Goal: Task Accomplishment & Management: Complete application form

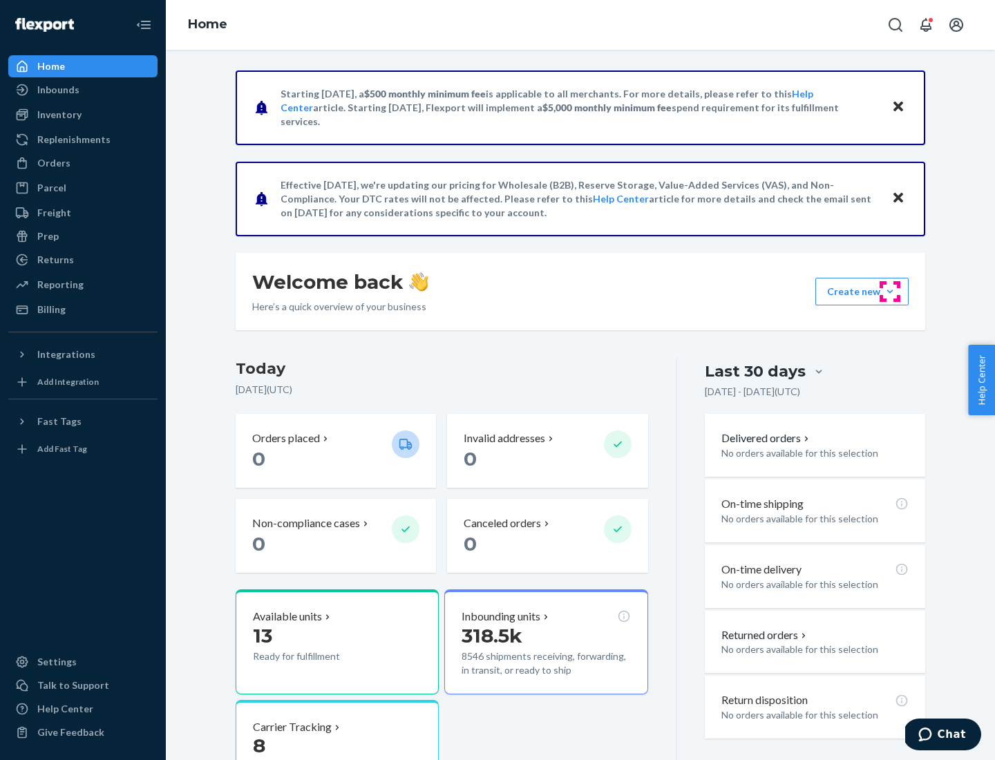
click at [890, 292] on button "Create new Create new inbound Create new order Create new product" at bounding box center [861, 292] width 93 height 28
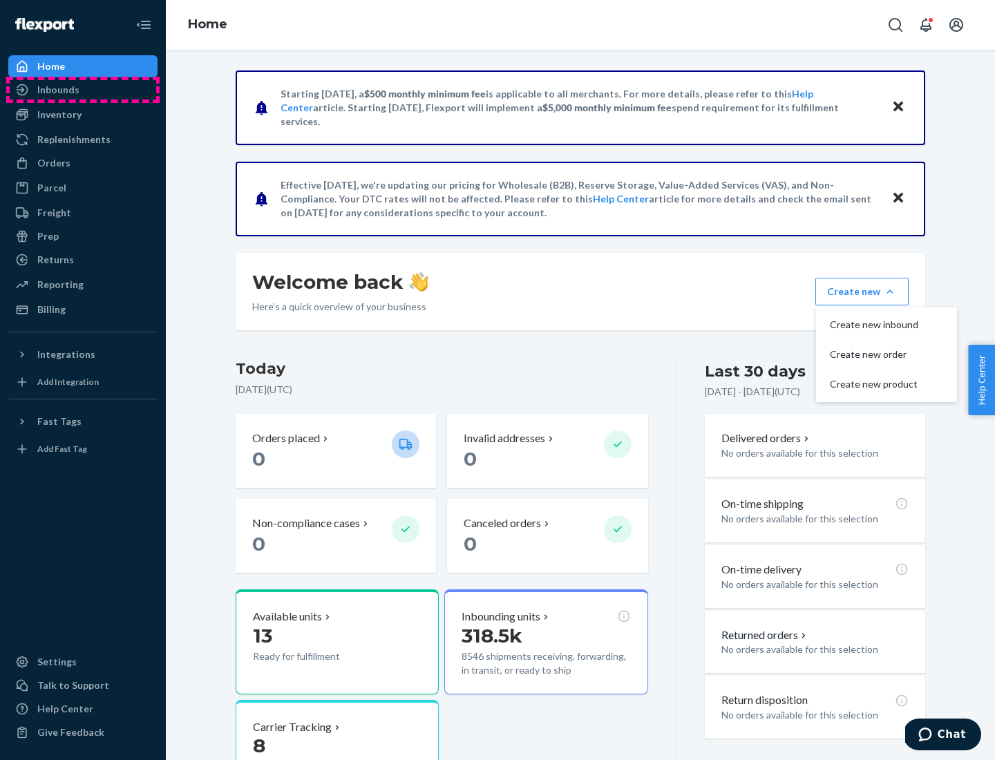
click at [83, 90] on div "Inbounds" at bounding box center [83, 89] width 146 height 19
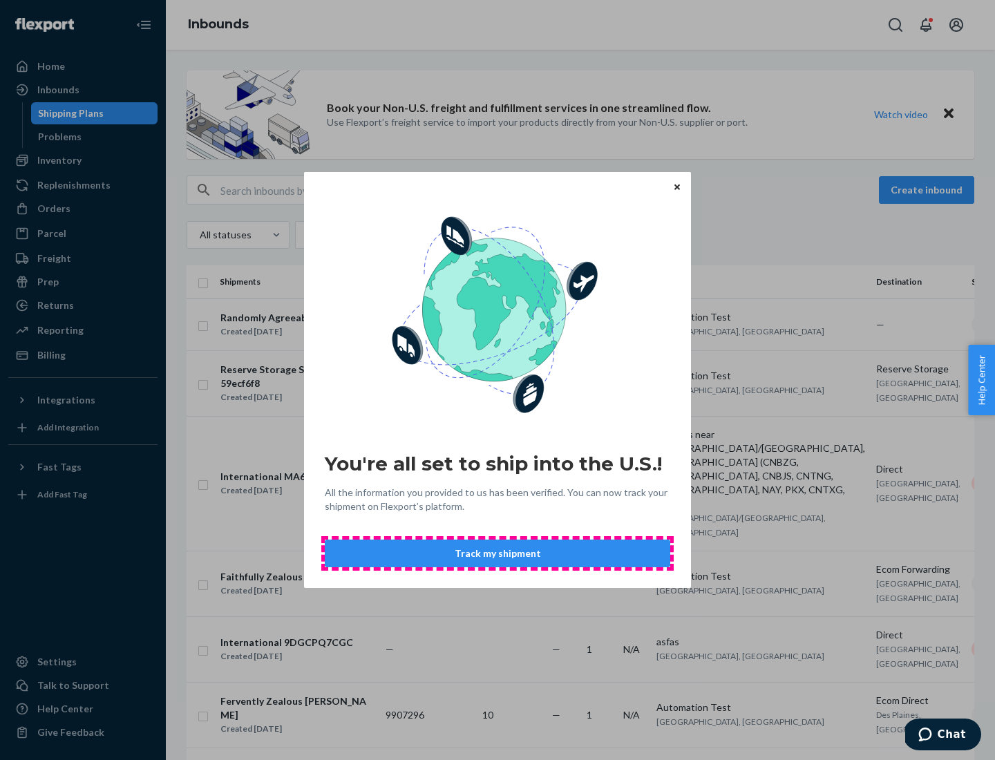
click at [497, 553] on button "Track my shipment" at bounding box center [497, 554] width 345 height 28
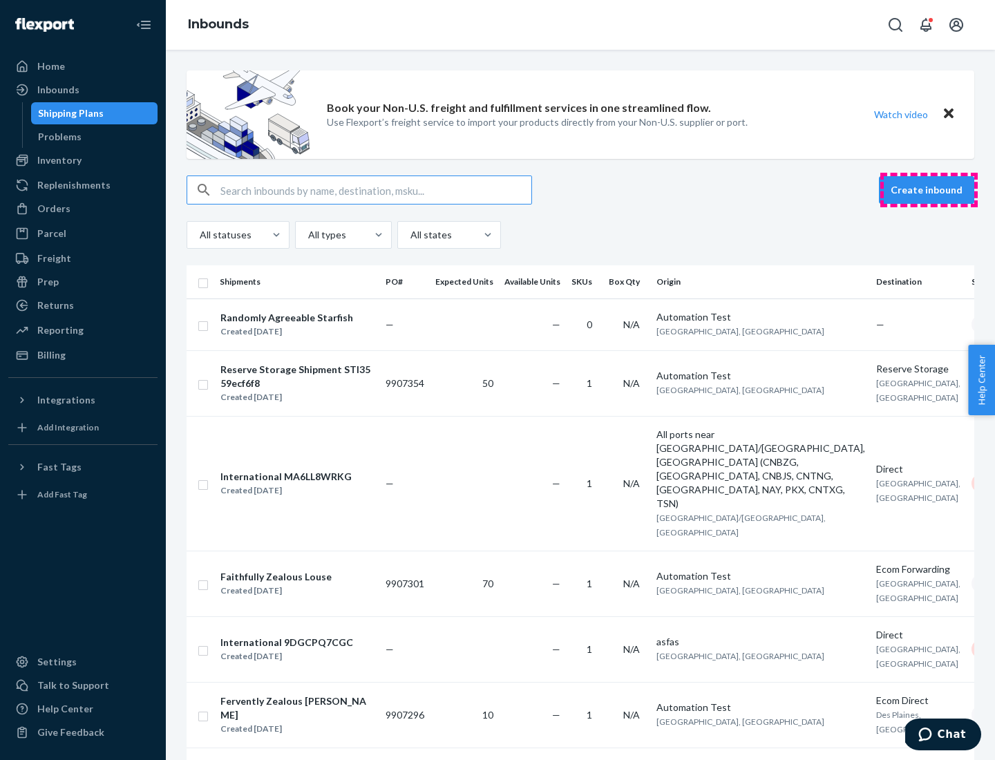
click at [928, 190] on button "Create inbound" at bounding box center [926, 190] width 95 height 28
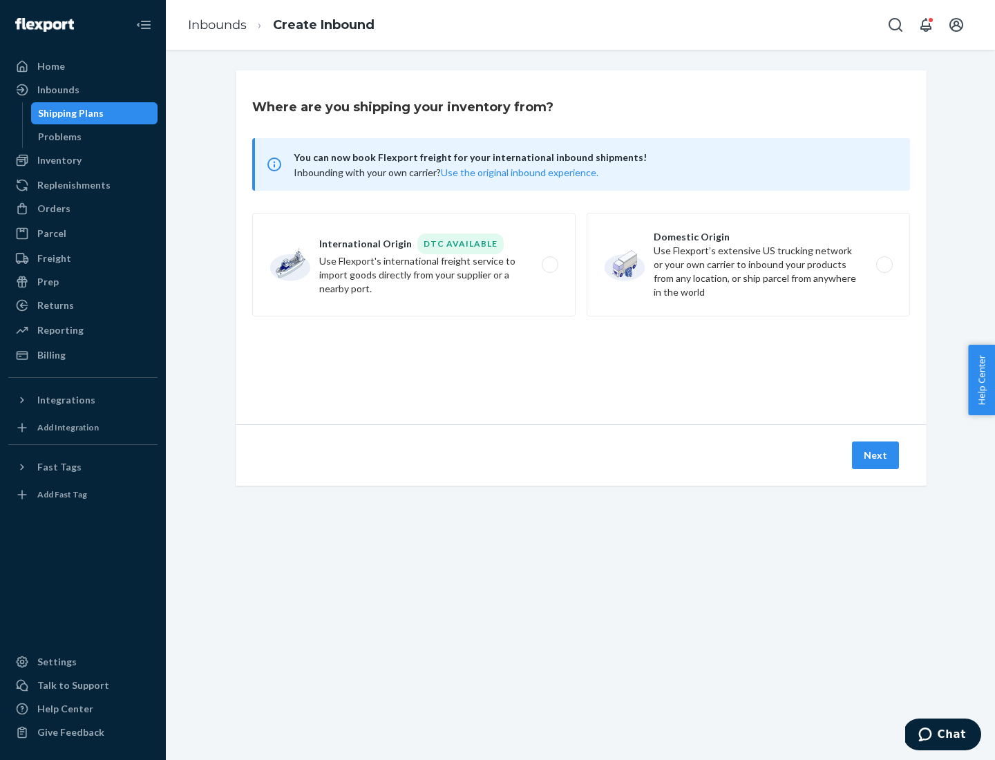
click at [414, 265] on label "International Origin DTC Available Use Flexport's international freight service…" at bounding box center [413, 265] width 323 height 104
click at [549, 265] on input "International Origin DTC Available Use Flexport's international freight service…" at bounding box center [553, 264] width 9 height 9
radio input "true"
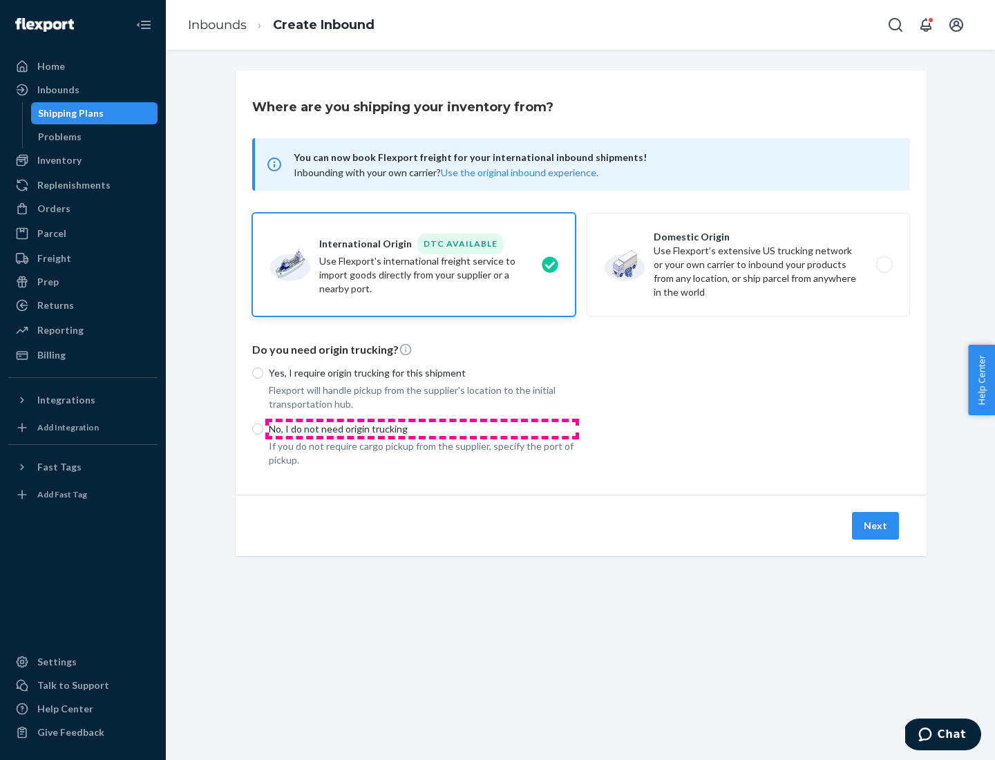
click at [422, 428] on p "No, I do not need origin trucking" at bounding box center [422, 429] width 307 height 14
click at [263, 428] on input "No, I do not need origin trucking" at bounding box center [257, 428] width 11 height 11
radio input "true"
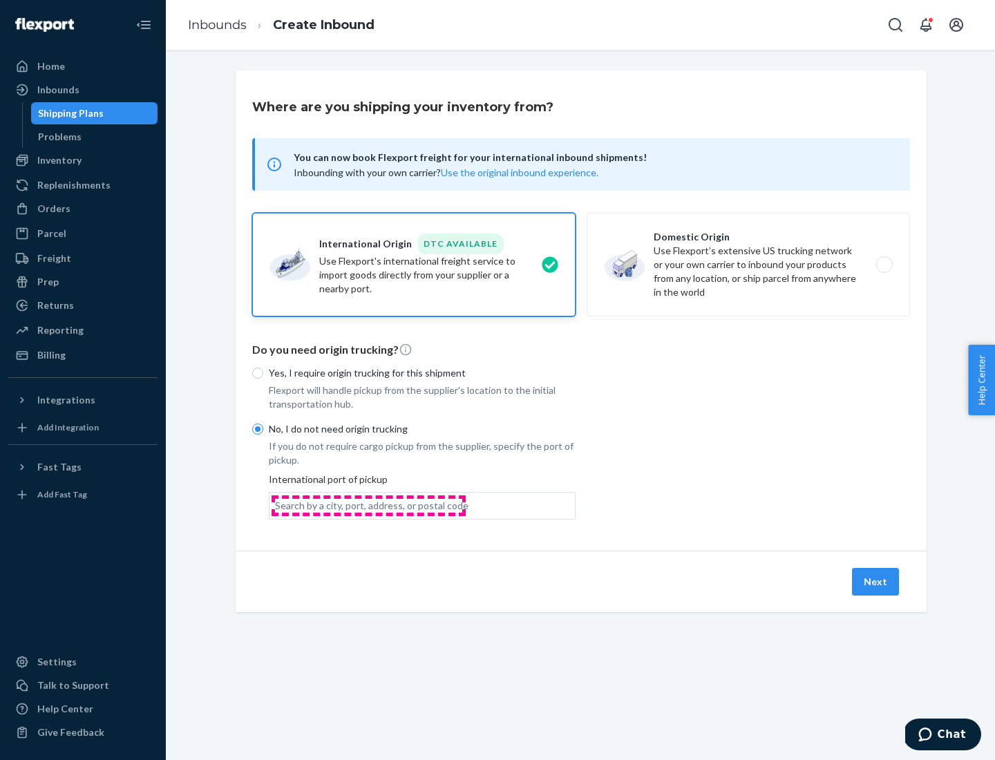
click at [368, 505] on div "Search by a city, port, address, or postal code" at bounding box center [371, 506] width 193 height 14
click at [276, 505] on input "Search by a city, port, address, or postal code" at bounding box center [275, 506] width 1 height 14
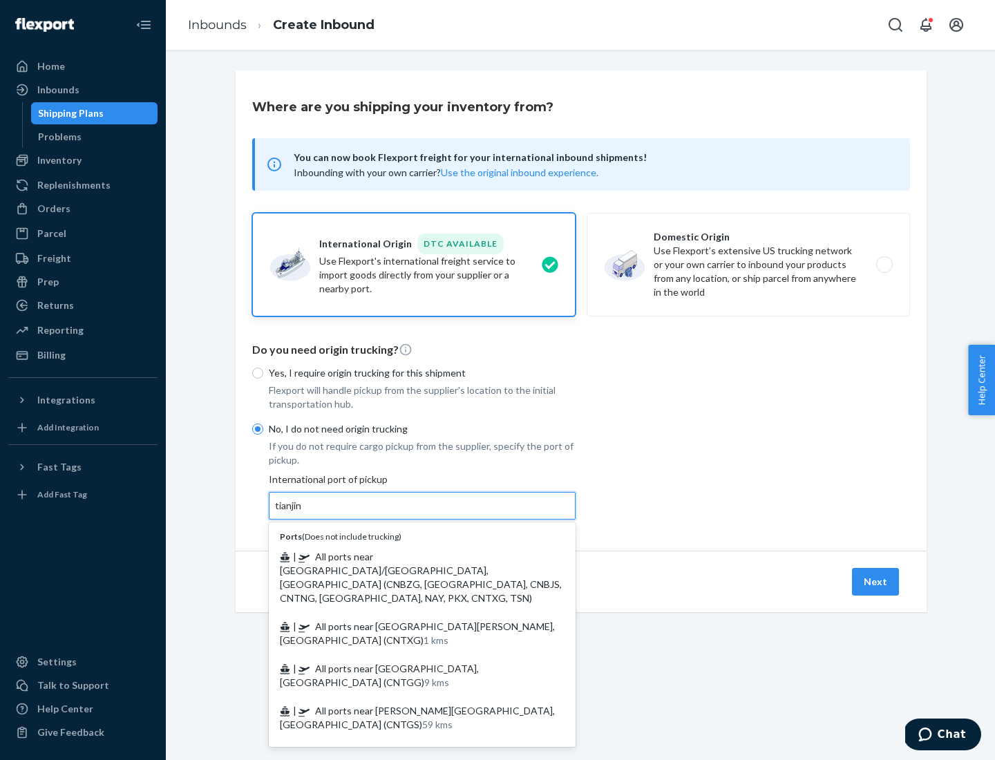
click at [408, 556] on span "| All ports near [GEOGRAPHIC_DATA]/[GEOGRAPHIC_DATA], [GEOGRAPHIC_DATA] (CNBZG,…" at bounding box center [421, 577] width 282 height 53
click at [303, 513] on input "tianjin" at bounding box center [289, 506] width 28 height 14
type input "All ports near [GEOGRAPHIC_DATA]/[GEOGRAPHIC_DATA], [GEOGRAPHIC_DATA] (CNBZG, […"
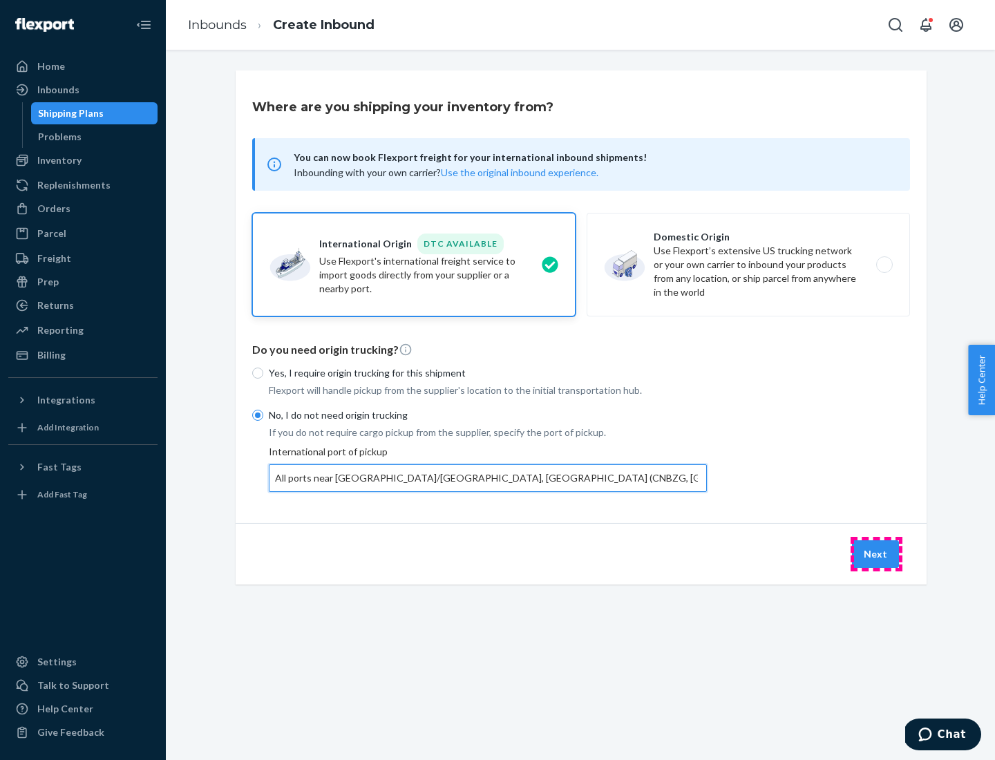
click at [876, 553] on button "Next" at bounding box center [875, 554] width 47 height 28
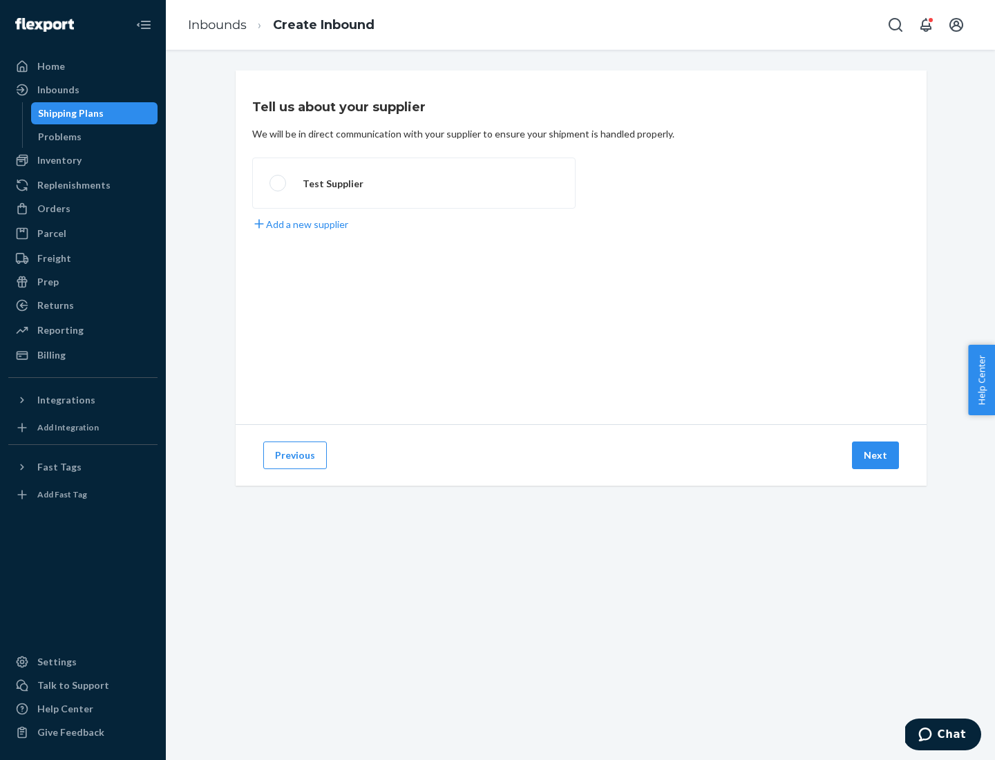
click at [414, 183] on label "Test Supplier" at bounding box center [413, 183] width 323 height 51
click at [278, 183] on input "Test Supplier" at bounding box center [273, 183] width 9 height 9
radio input "true"
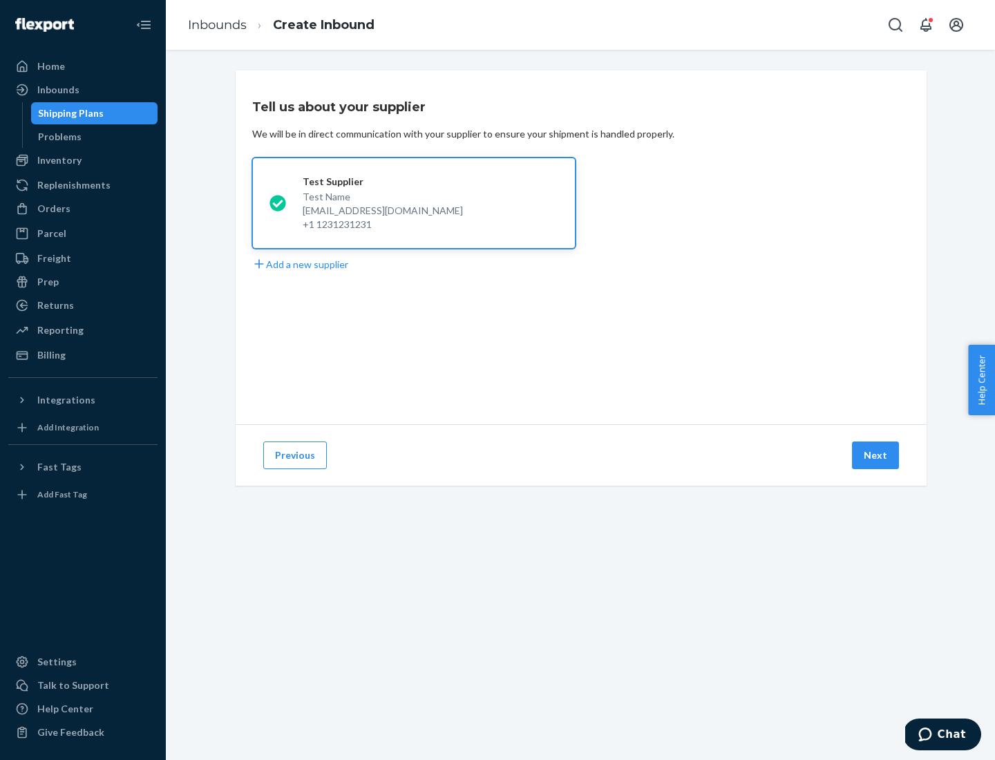
click at [876, 455] on button "Next" at bounding box center [875, 455] width 47 height 28
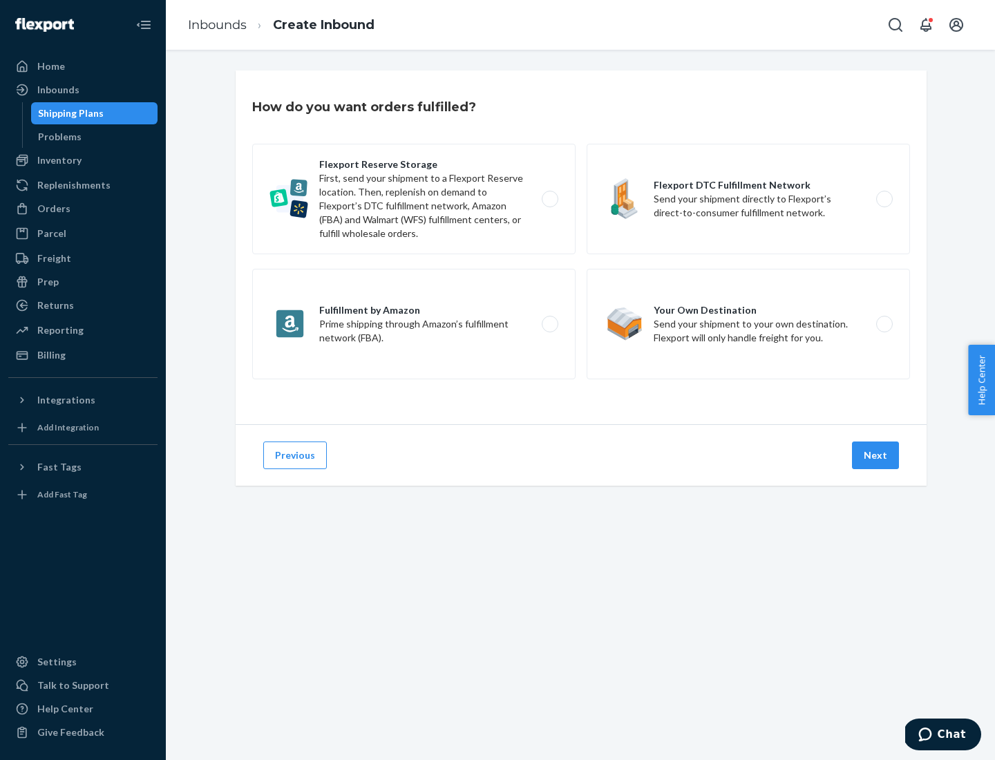
click at [414, 199] on label "Flexport Reserve Storage First, send your shipment to a Flexport Reserve locati…" at bounding box center [413, 199] width 323 height 111
click at [549, 199] on input "Flexport Reserve Storage First, send your shipment to a Flexport Reserve locati…" at bounding box center [553, 199] width 9 height 9
radio input "true"
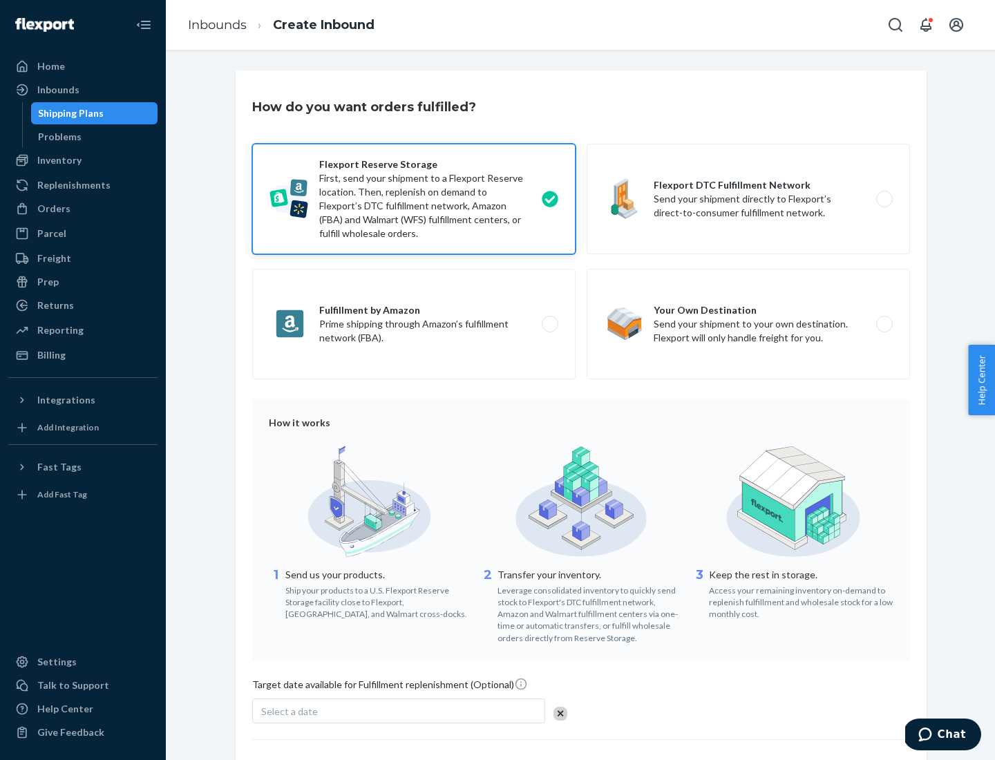
scroll to position [113, 0]
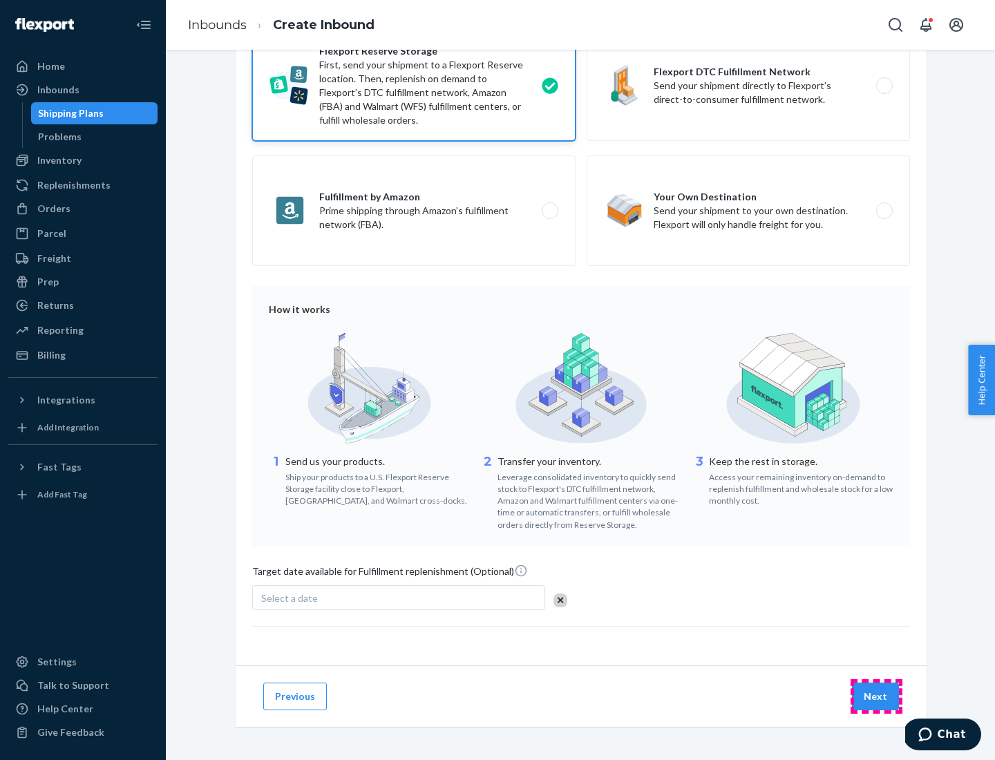
click at [876, 696] on button "Next" at bounding box center [875, 697] width 47 height 28
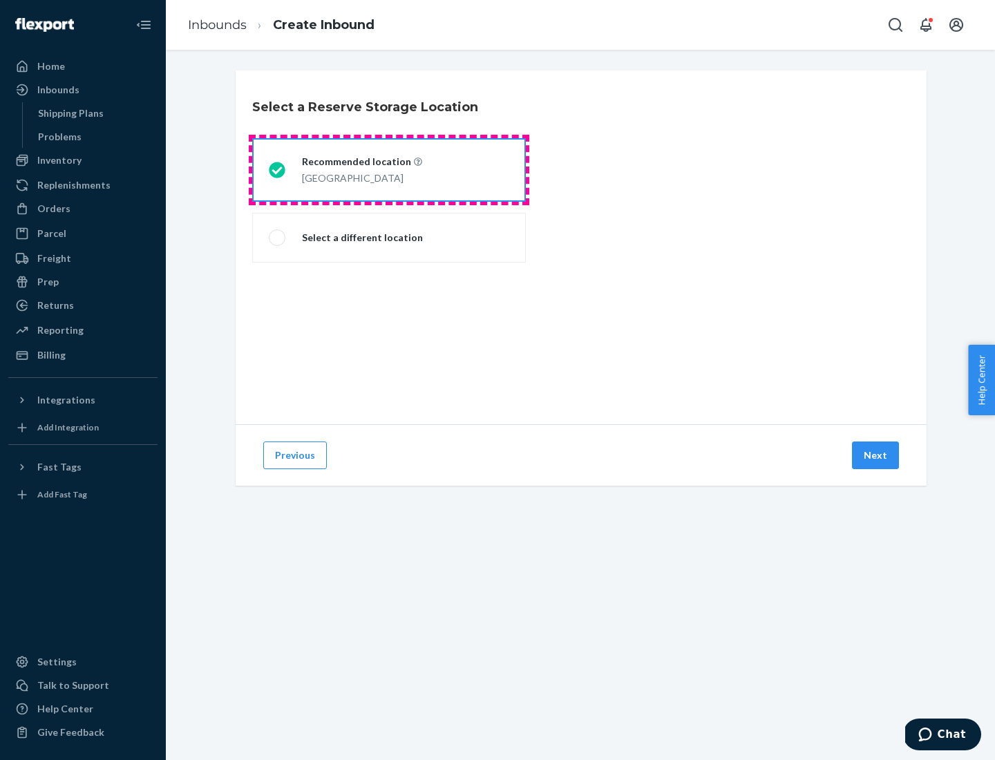
click at [389, 170] on div "[GEOGRAPHIC_DATA]" at bounding box center [362, 177] width 120 height 17
click at [278, 170] on input "Recommended location [GEOGRAPHIC_DATA]" at bounding box center [273, 170] width 9 height 9
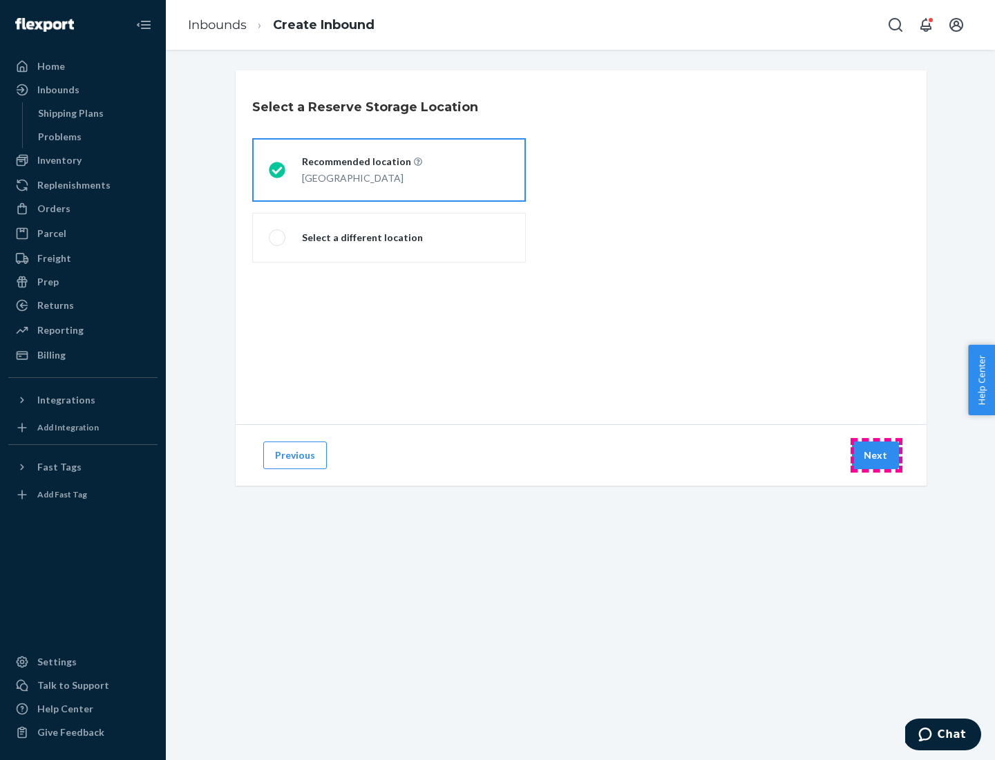
click at [876, 455] on button "Next" at bounding box center [875, 455] width 47 height 28
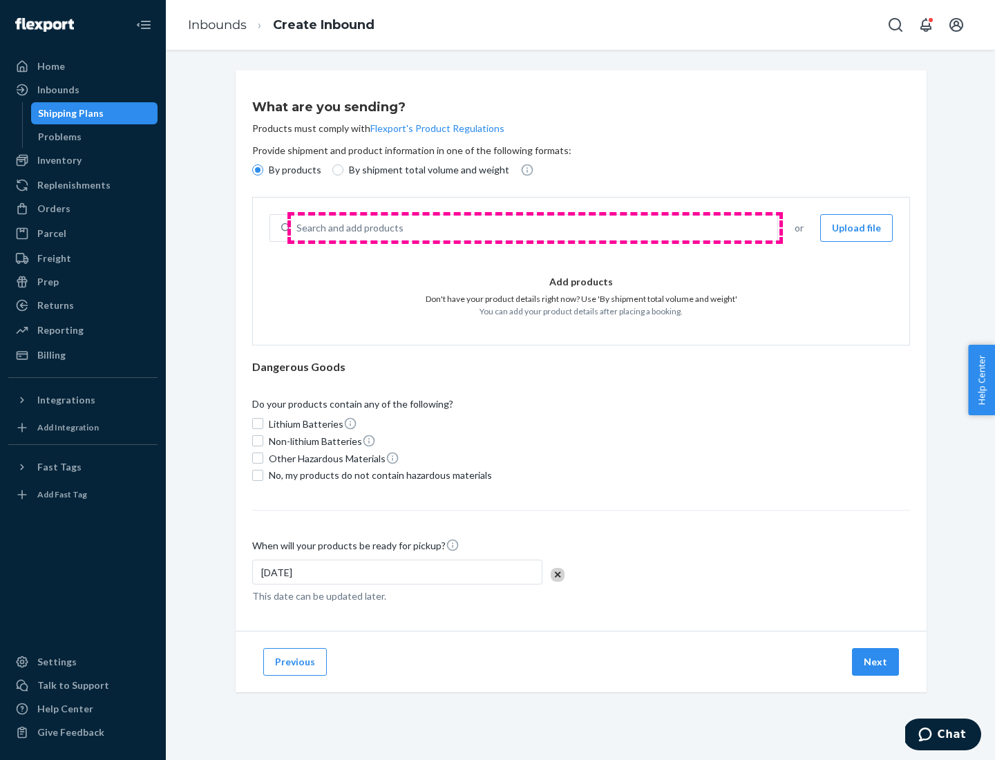
click at [535, 228] on div "Search and add products" at bounding box center [534, 228] width 486 height 25
click at [298, 228] on input "Search and add products" at bounding box center [296, 228] width 1 height 14
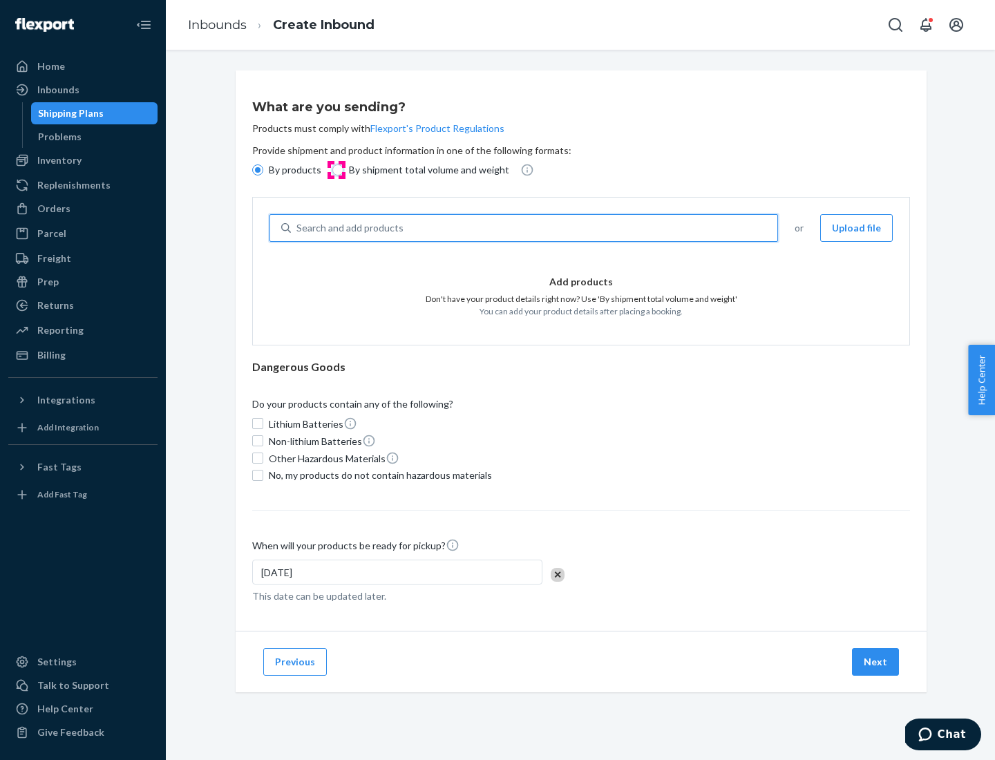
click at [336, 170] on input "By shipment total volume and weight" at bounding box center [337, 169] width 11 height 11
radio input "true"
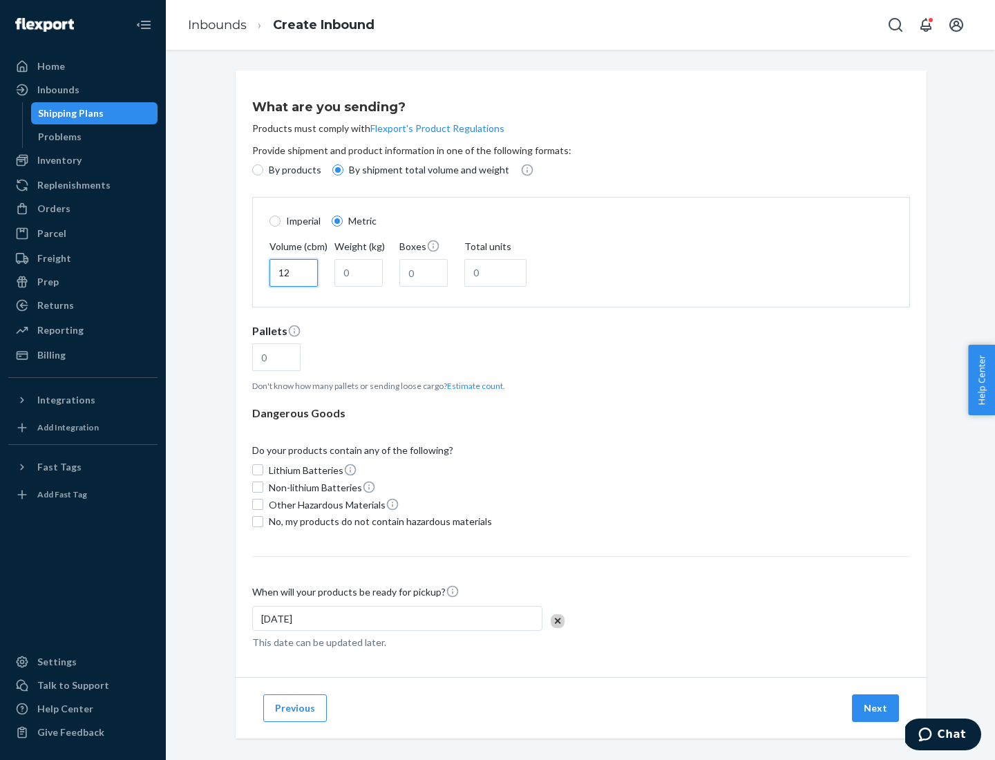
type input "12"
type input "22"
type input "222"
type input "121"
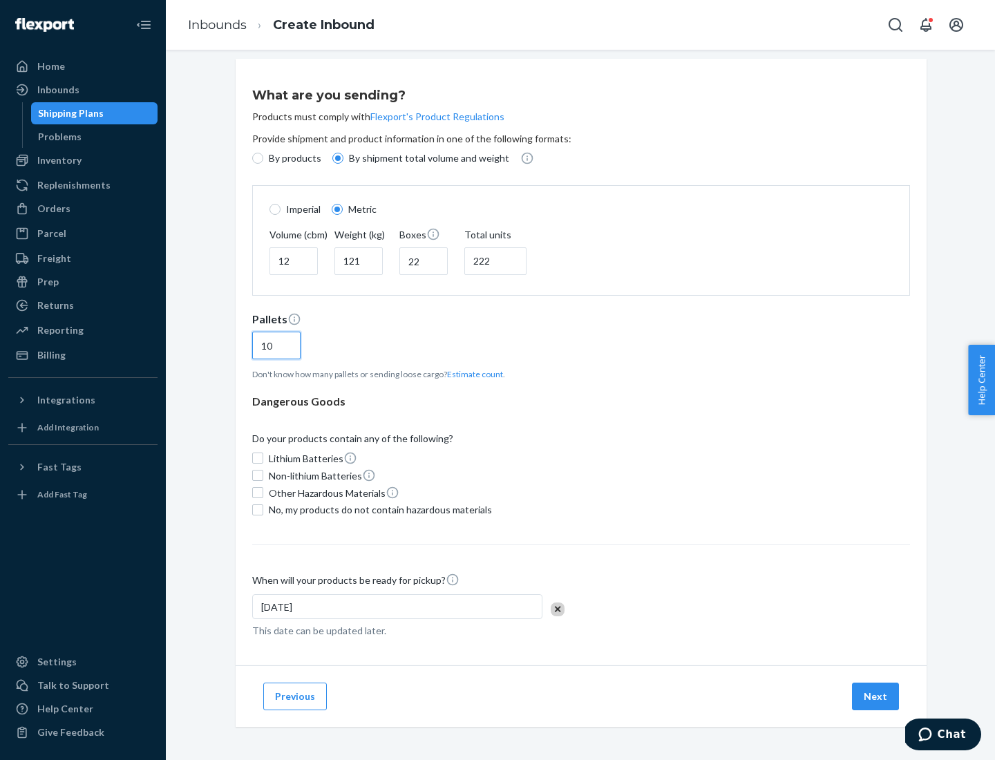
type input "10"
click at [378, 509] on span "No, my products do not contain hazardous materials" at bounding box center [380, 510] width 223 height 14
click at [263, 509] on input "No, my products do not contain hazardous materials" at bounding box center [257, 509] width 11 height 11
checkbox input "true"
click at [876, 696] on button "Next" at bounding box center [875, 697] width 47 height 28
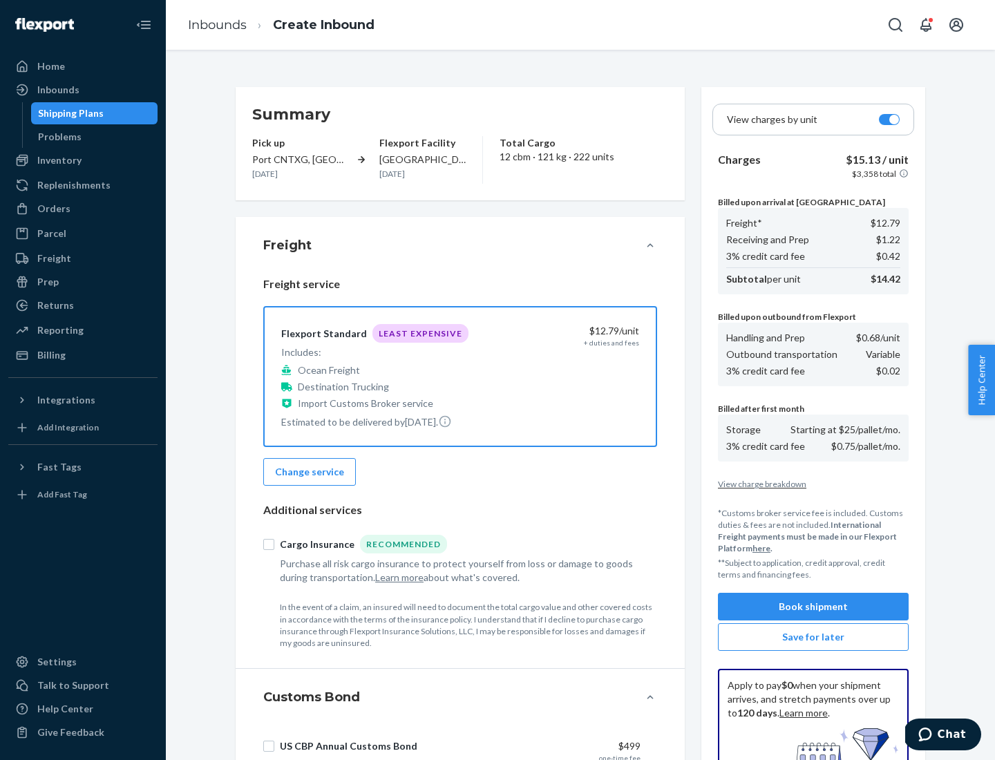
scroll to position [202, 0]
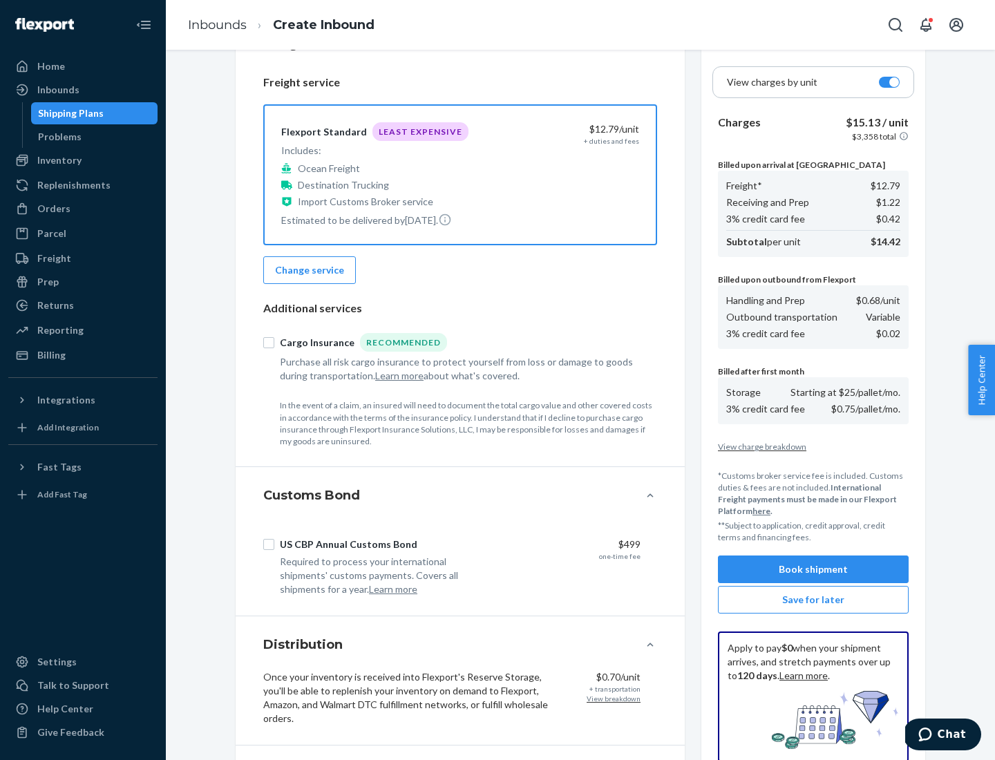
click at [813, 569] on button "Book shipment" at bounding box center [813, 569] width 191 height 28
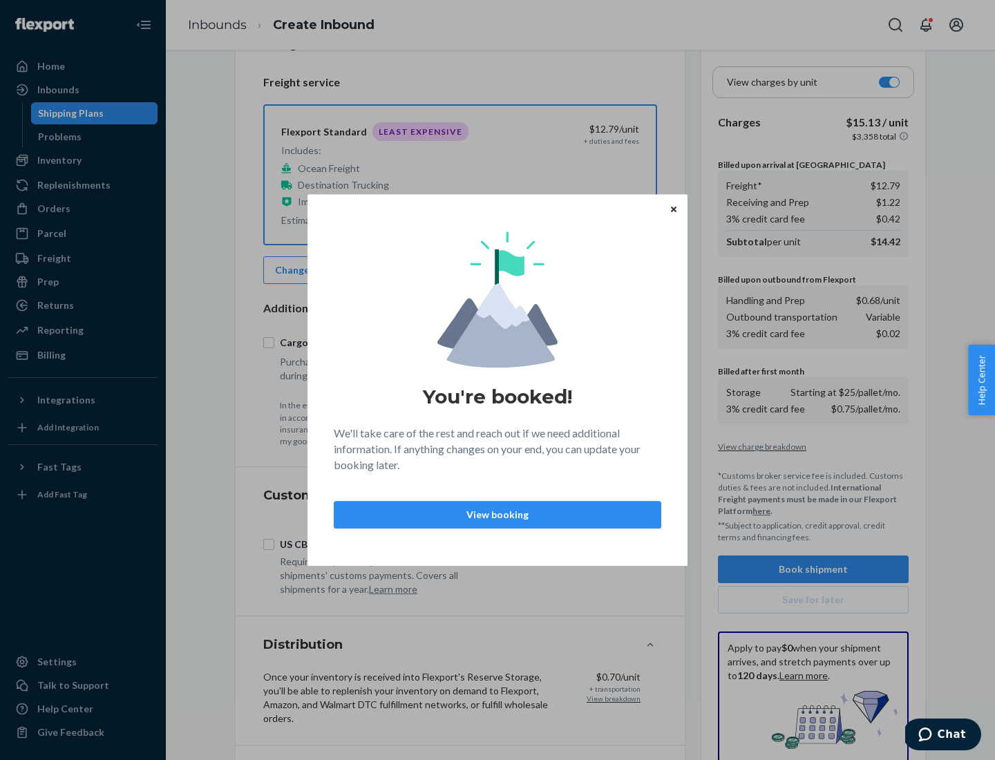
click at [497, 514] on p "View booking" at bounding box center [497, 515] width 304 height 14
